Goal: Information Seeking & Learning: Learn about a topic

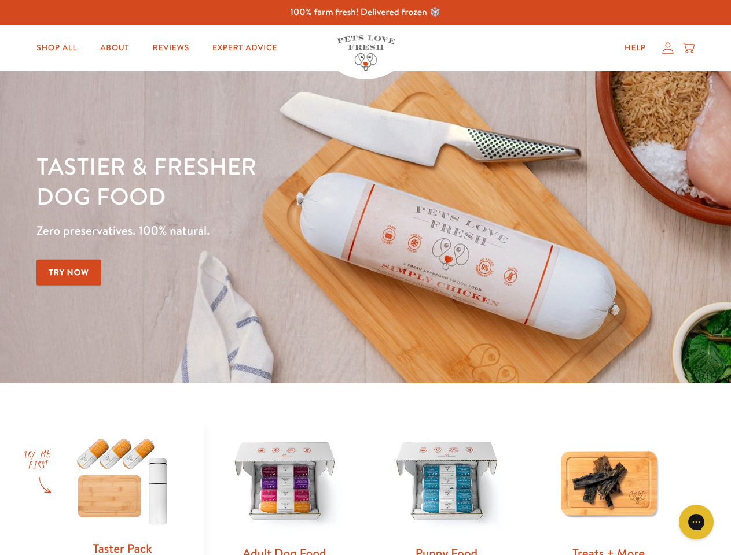
click at [365, 278] on div "Tastier & fresher dog food Zero preservatives. 100% natural. Try Now" at bounding box center [255, 227] width 439 height 153
click at [696, 522] on icon "Gorgias live chat" at bounding box center [695, 522] width 11 height 11
